Goal: Information Seeking & Learning: Learn about a topic

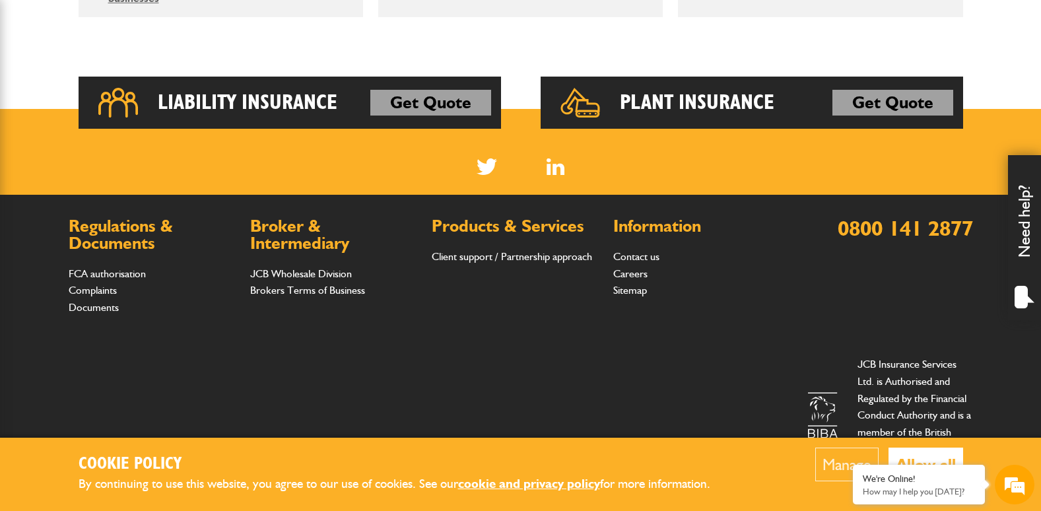
scroll to position [1044, 0]
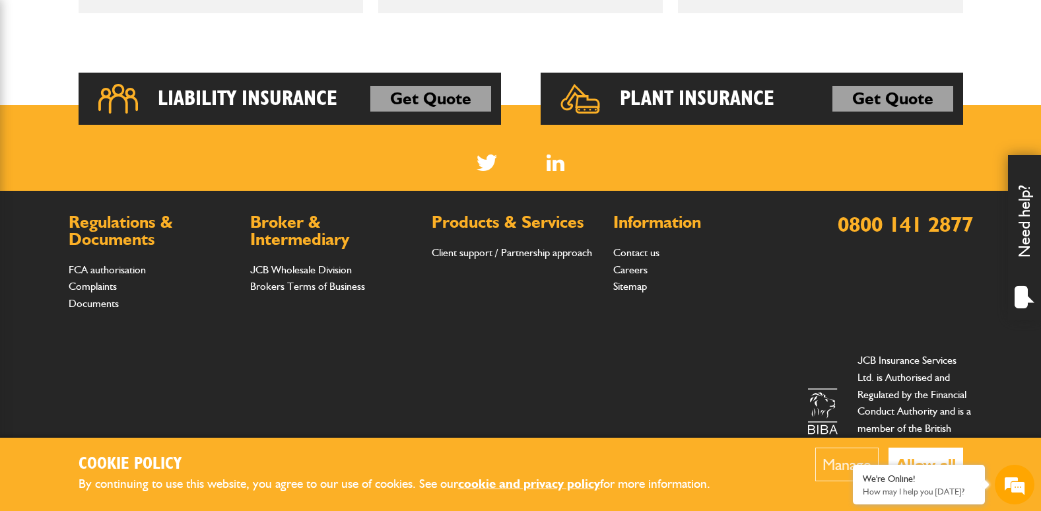
click at [942, 458] on button "Allow all" at bounding box center [926, 465] width 75 height 34
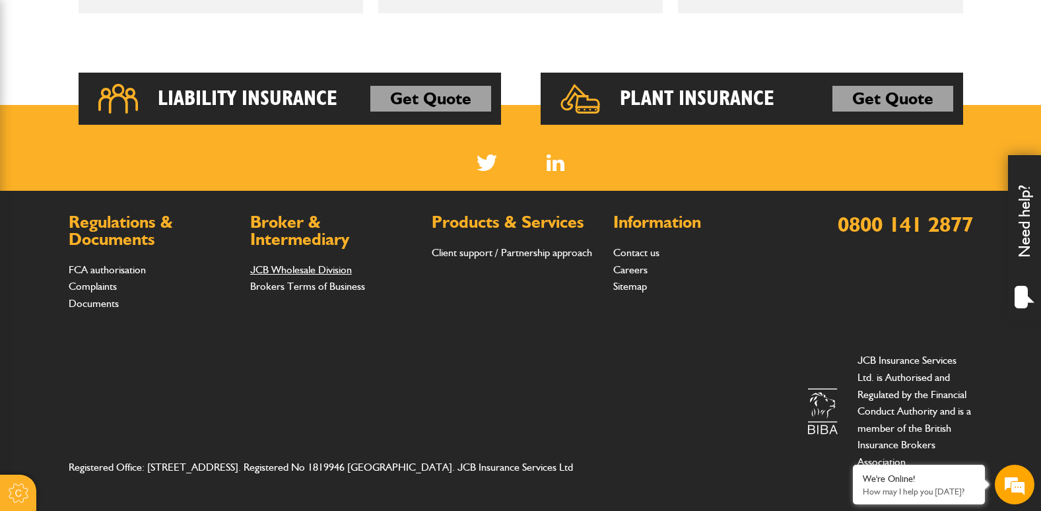
click at [295, 269] on link "JCB Wholesale Division" at bounding box center [301, 269] width 102 height 13
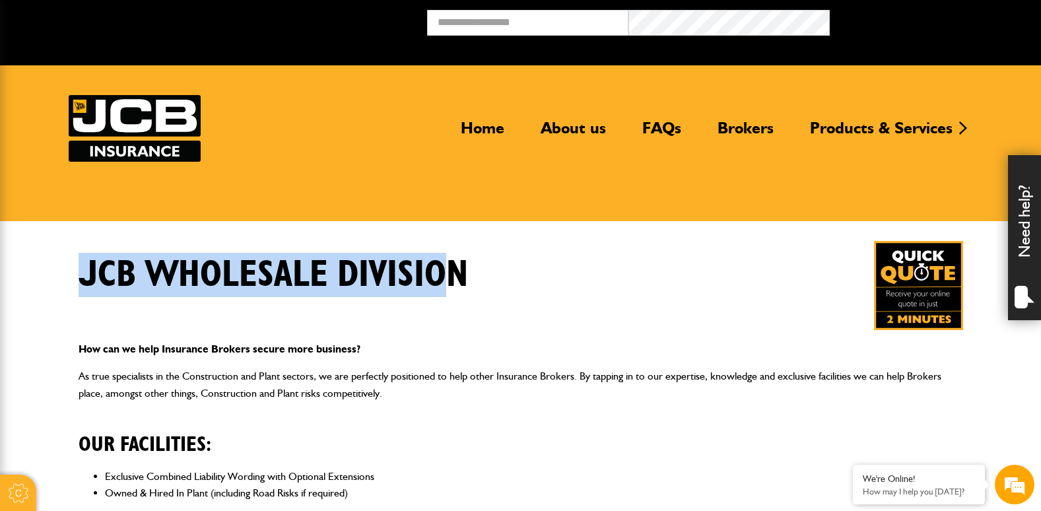
drag, startPoint x: 85, startPoint y: 272, endPoint x: 456, endPoint y: 271, distance: 370.5
click at [456, 271] on h1 "JCB Wholesale Division" at bounding box center [274, 275] width 390 height 44
drag, startPoint x: 456, startPoint y: 271, endPoint x: 340, endPoint y: 269, distance: 115.6
click at [340, 269] on h1 "JCB Wholesale Division" at bounding box center [274, 275] width 390 height 44
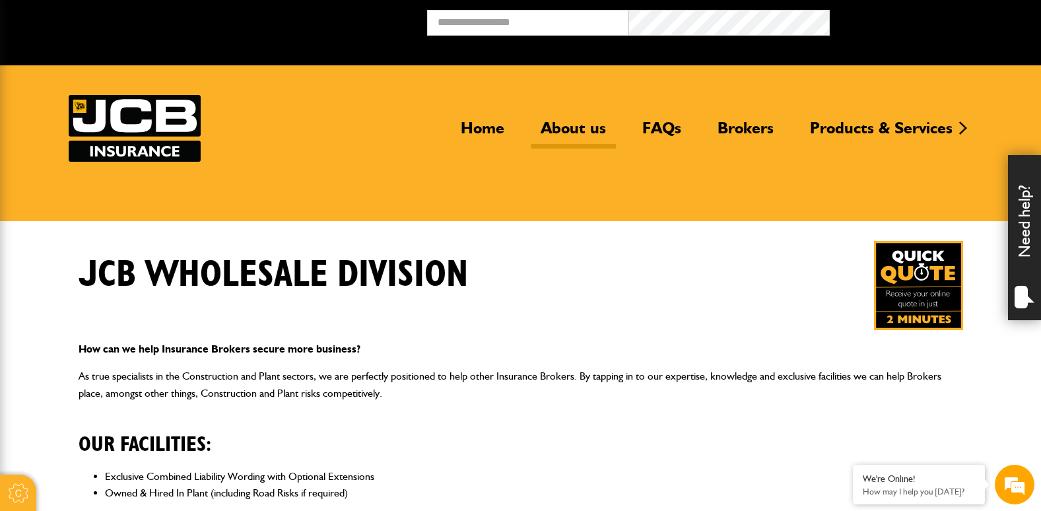
click at [553, 123] on link "About us" at bounding box center [573, 133] width 85 height 30
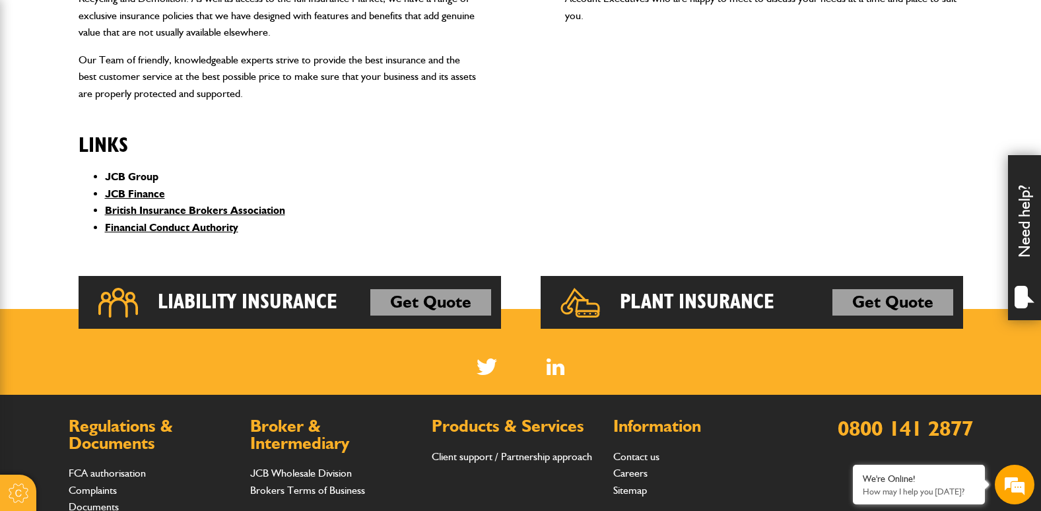
click at [125, 171] on link "JCB Group" at bounding box center [131, 176] width 53 height 13
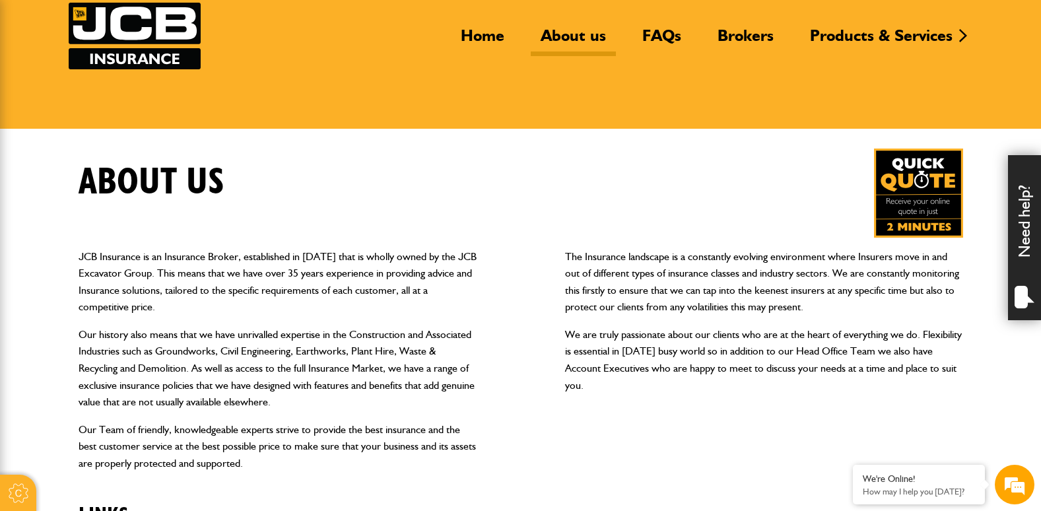
scroll to position [137, 0]
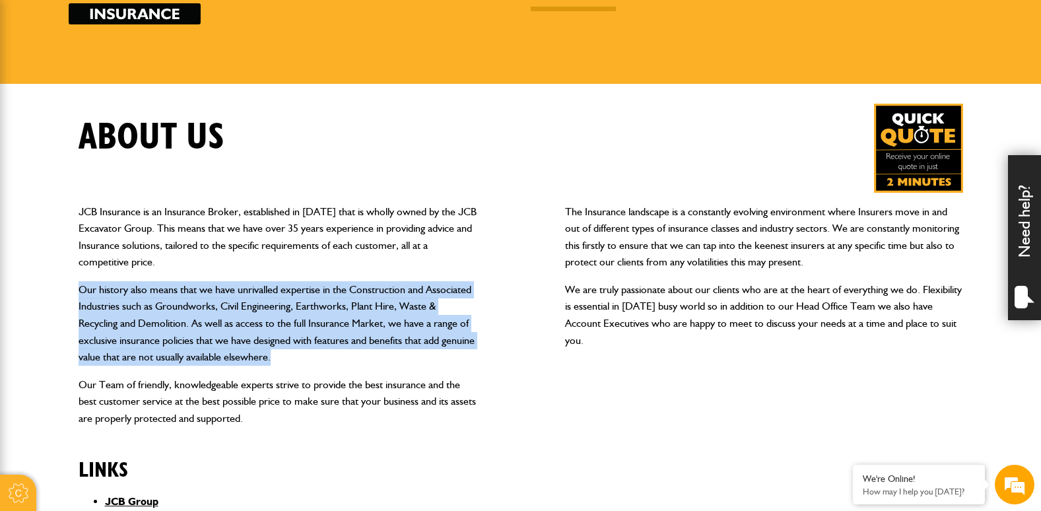
drag, startPoint x: 183, startPoint y: 325, endPoint x: 36, endPoint y: 293, distance: 150.8
click at [36, 293] on body "Cookie Options You can control which cookies we use with the form below. Please…" at bounding box center [520, 451] width 1041 height 1177
drag, startPoint x: 36, startPoint y: 293, endPoint x: 289, endPoint y: 353, distance: 260.8
click at [289, 353] on p "Our history also means that we have unrivalled expertise in the Construction an…" at bounding box center [278, 323] width 398 height 85
